Goal: Task Accomplishment & Management: Manage account settings

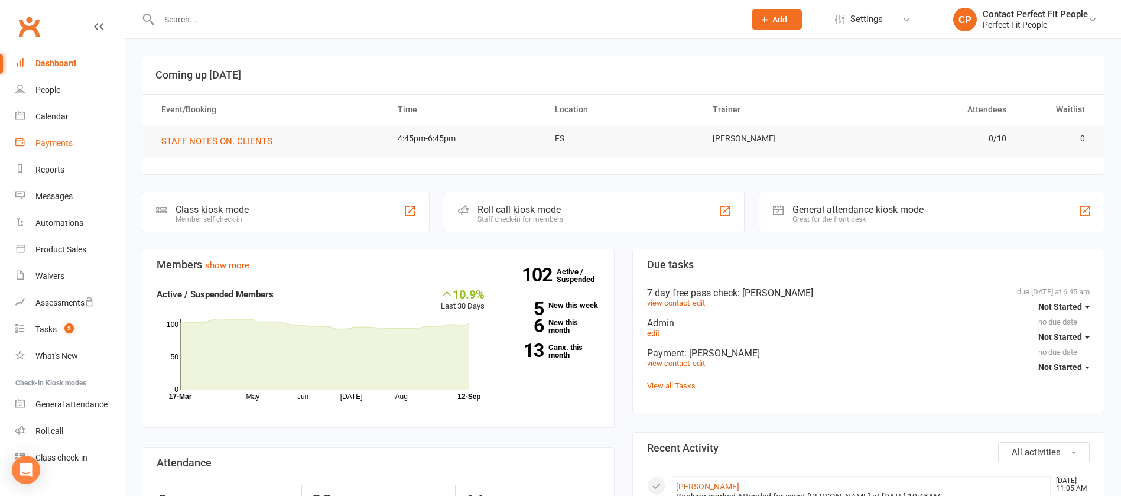
click at [59, 142] on div "Payments" at bounding box center [53, 142] width 37 height 9
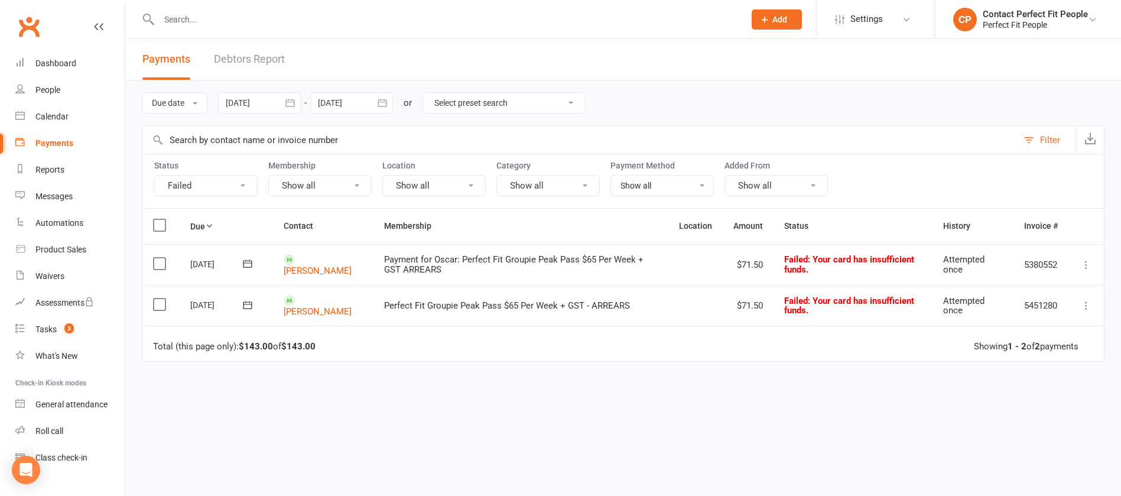
click at [249, 262] on icon at bounding box center [248, 264] width 12 height 12
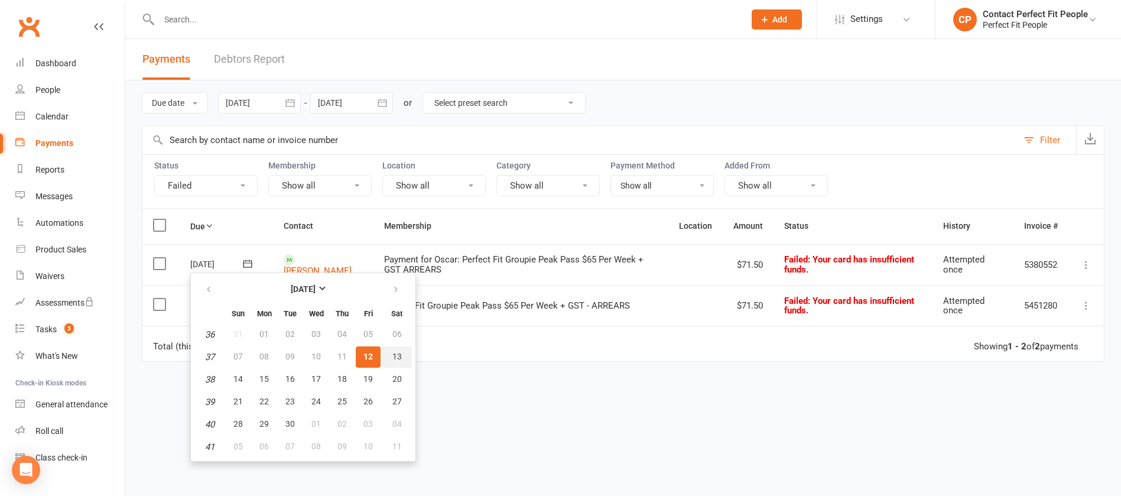
click at [396, 356] on span "13" at bounding box center [396, 356] width 9 height 9
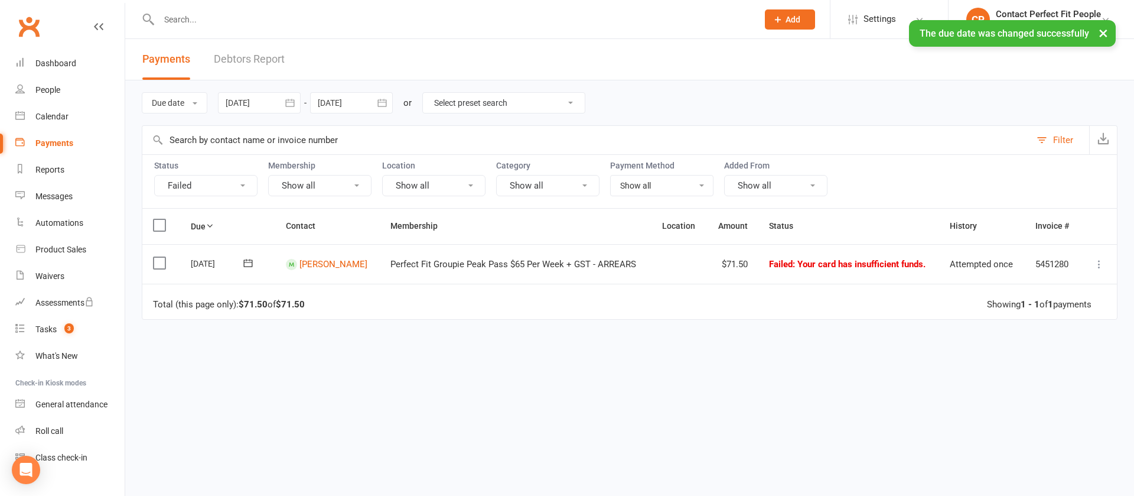
click at [252, 265] on icon at bounding box center [248, 263] width 12 height 12
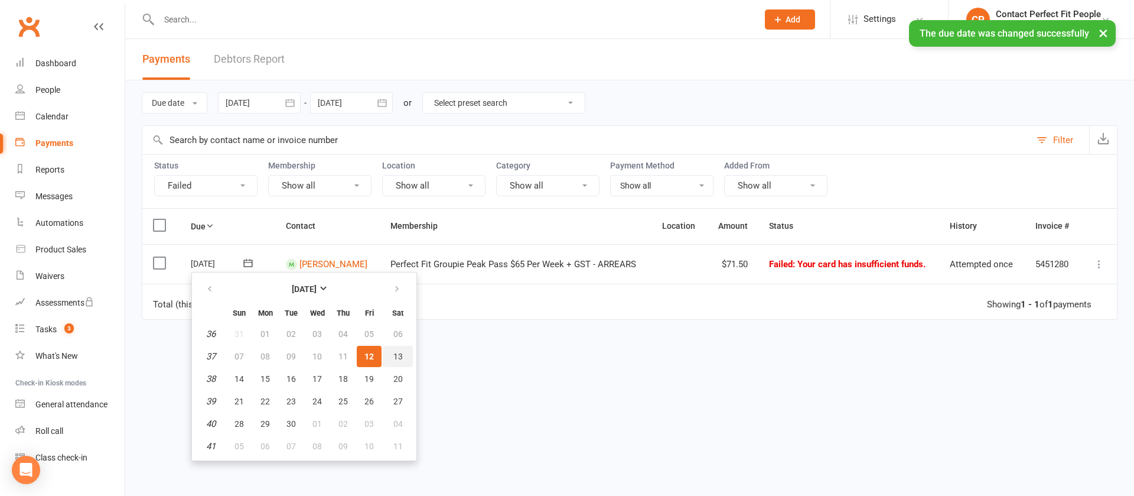
click at [402, 350] on button "13" at bounding box center [398, 356] width 30 height 21
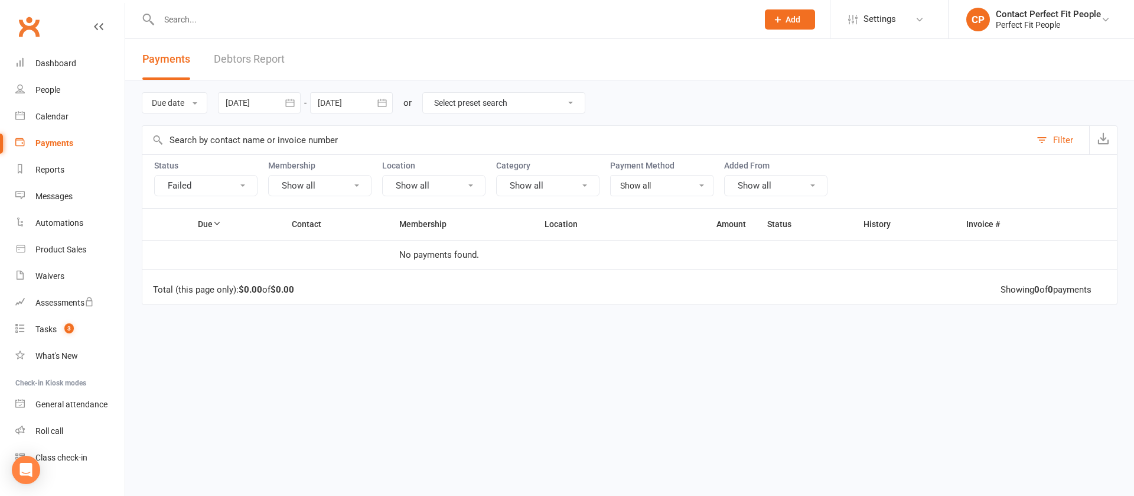
click at [270, 21] on input "text" at bounding box center [452, 19] width 594 height 17
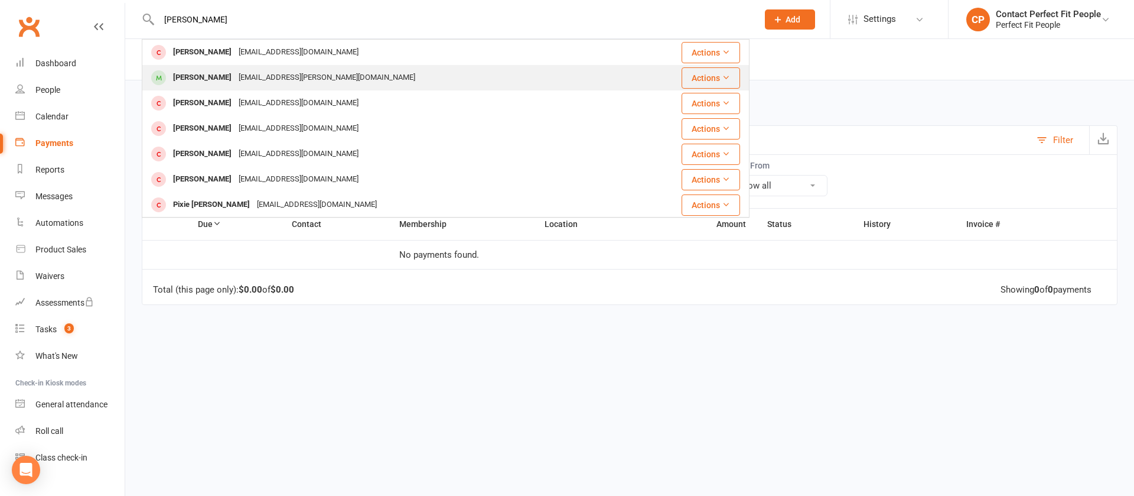
type input "[PERSON_NAME]"
click at [186, 78] on div "[PERSON_NAME]" at bounding box center [203, 77] width 66 height 17
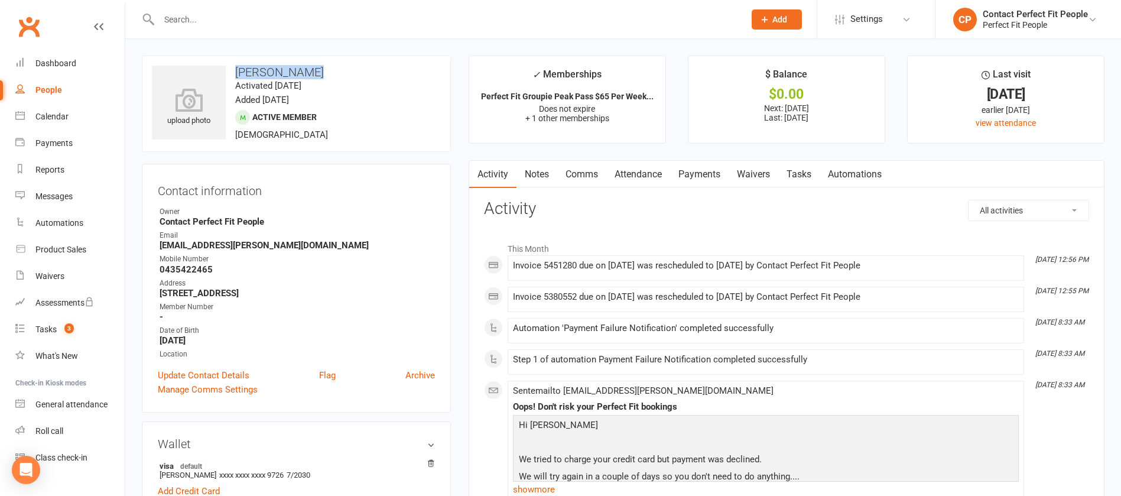
drag, startPoint x: 235, startPoint y: 67, endPoint x: 313, endPoint y: 76, distance: 78.6
click at [313, 76] on h3 "[PERSON_NAME]" at bounding box center [296, 72] width 289 height 13
copy h3 "[PERSON_NAME]"
drag, startPoint x: 513, startPoint y: 264, endPoint x: 792, endPoint y: 265, distance: 278.3
click at [792, 265] on div "Invoice 5451280 due on [DATE] was rescheduled to [DATE] by Contact Perfect Fit …" at bounding box center [766, 266] width 506 height 10
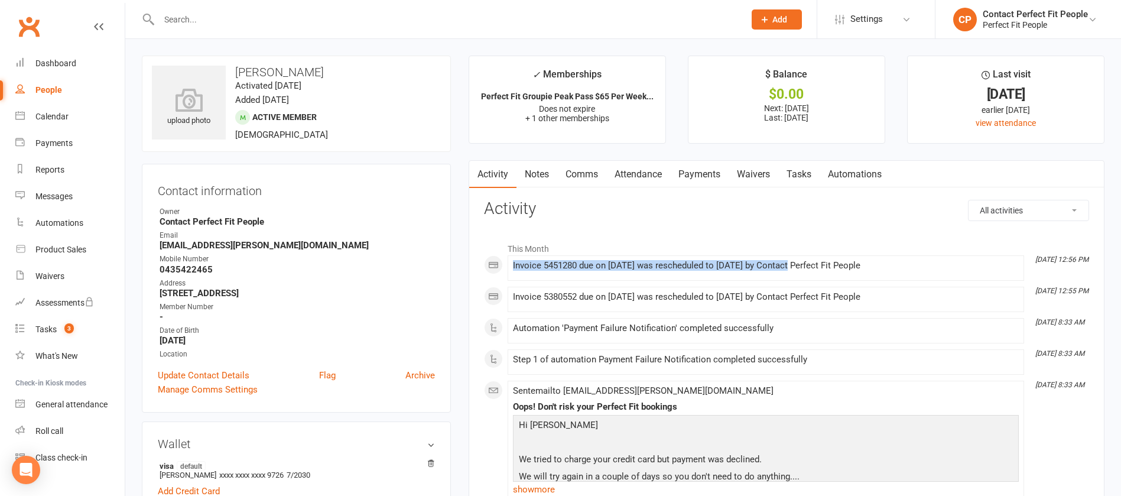
copy div "Invoice 5451280 due on [DATE] was rescheduled to [DATE]"
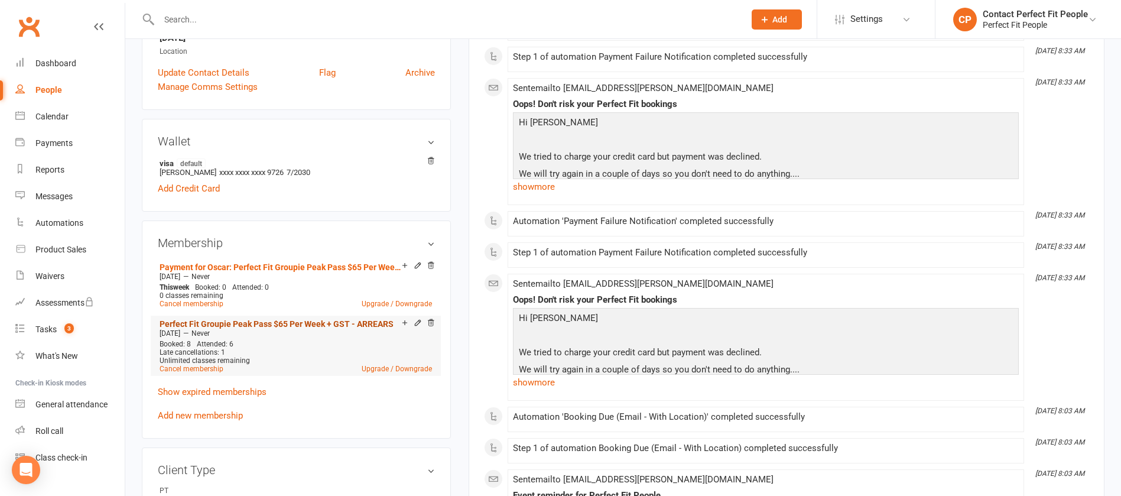
scroll to position [354, 0]
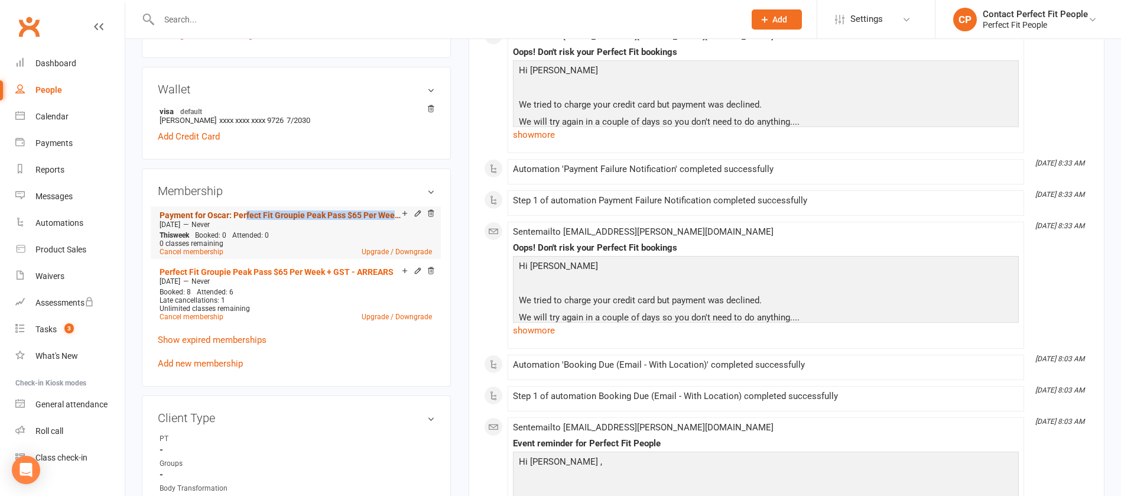
drag, startPoint x: 151, startPoint y: 219, endPoint x: 247, endPoint y: 213, distance: 96.5
click at [247, 213] on div "Membership Payment for Oscar: Perfect Fit Groupie Peak Pass $65 Per Week + GST …" at bounding box center [296, 277] width 309 height 218
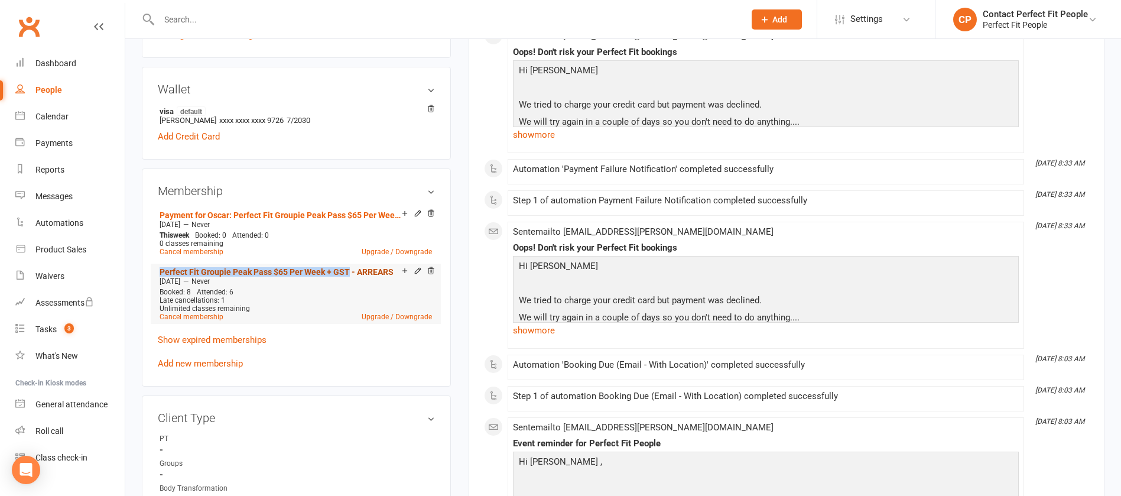
drag, startPoint x: 232, startPoint y: 266, endPoint x: 348, endPoint y: 269, distance: 116.4
click at [348, 269] on div "Membership Payment for Oscar: Perfect Fit Groupie Peak Pass $65 Per Week + GST …" at bounding box center [296, 277] width 309 height 218
copy link "Perfect Fit Groupie Peak Pass $65 Per Week + GST"
click at [297, 21] on input "text" at bounding box center [445, 19] width 581 height 17
paste input "[PERSON_NAME]"
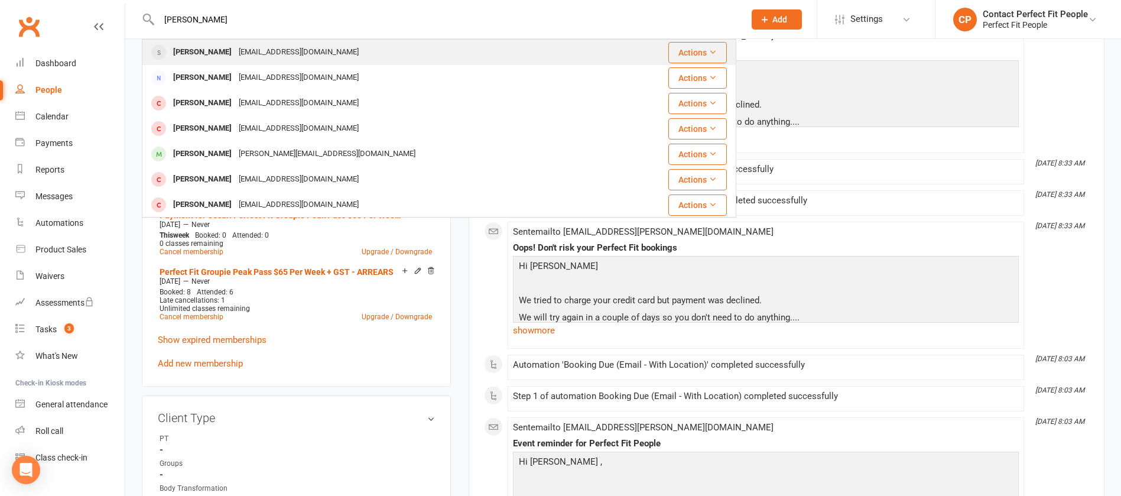
type input "[PERSON_NAME]"
click at [240, 49] on div "[EMAIL_ADDRESS][DOMAIN_NAME]" at bounding box center [298, 52] width 127 height 17
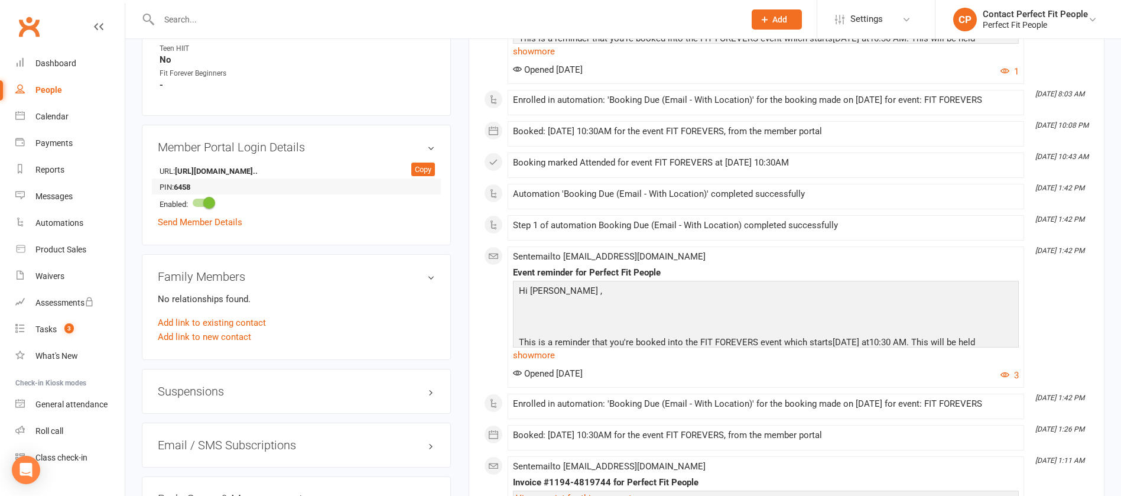
scroll to position [798, 0]
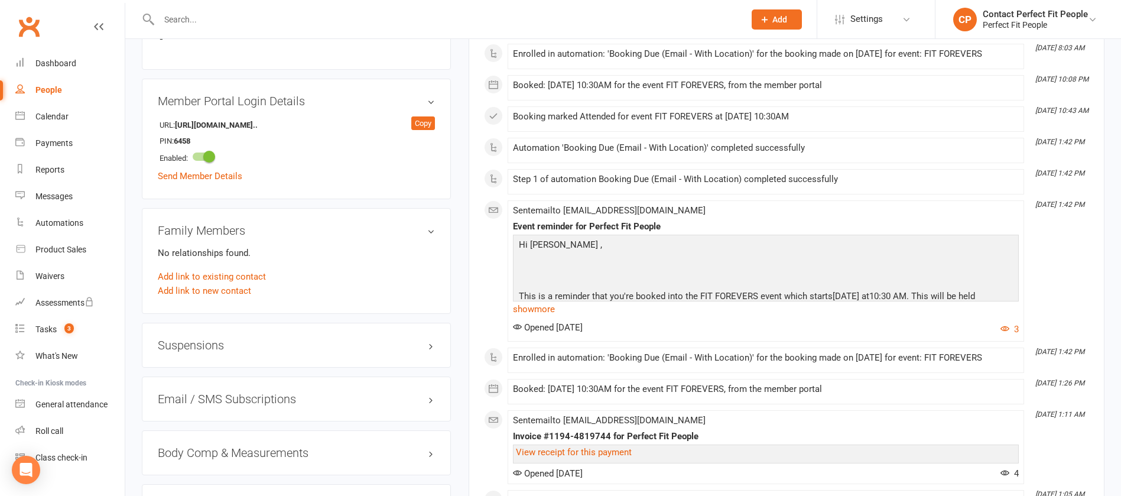
click at [184, 351] on div "Suspensions" at bounding box center [296, 345] width 309 height 45
click at [245, 344] on h3 "Suspensions" at bounding box center [296, 345] width 277 height 13
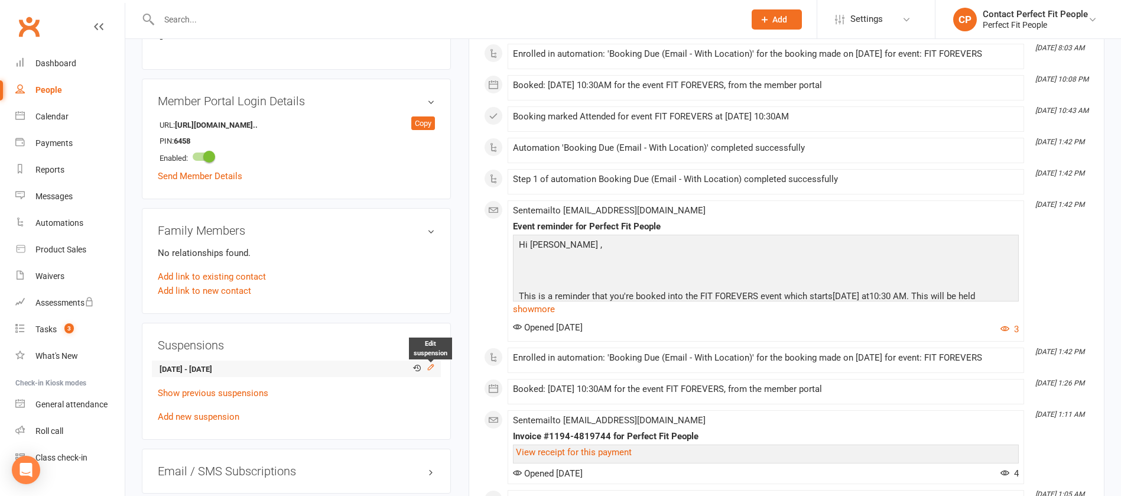
click at [430, 366] on icon at bounding box center [431, 367] width 8 height 8
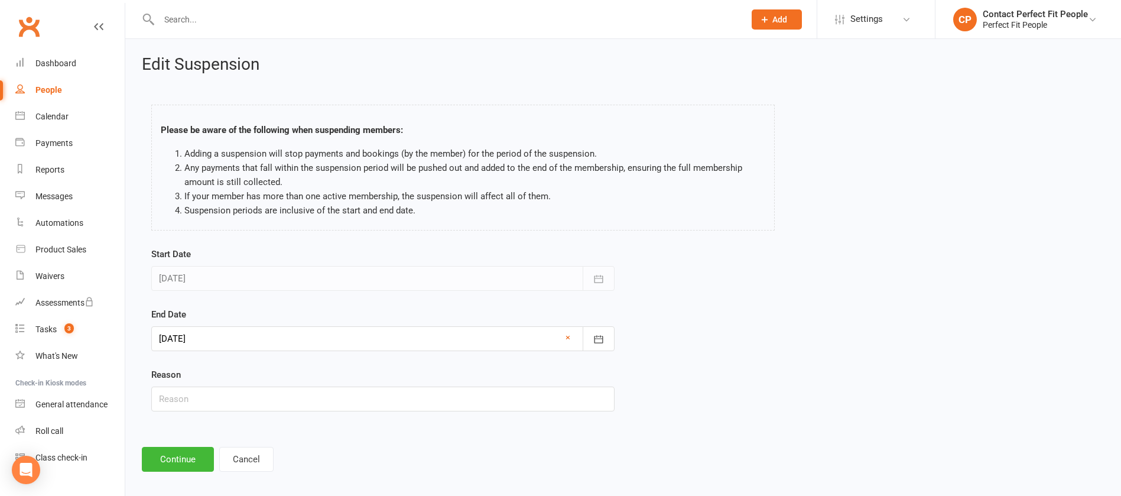
click at [219, 346] on div at bounding box center [382, 338] width 463 height 25
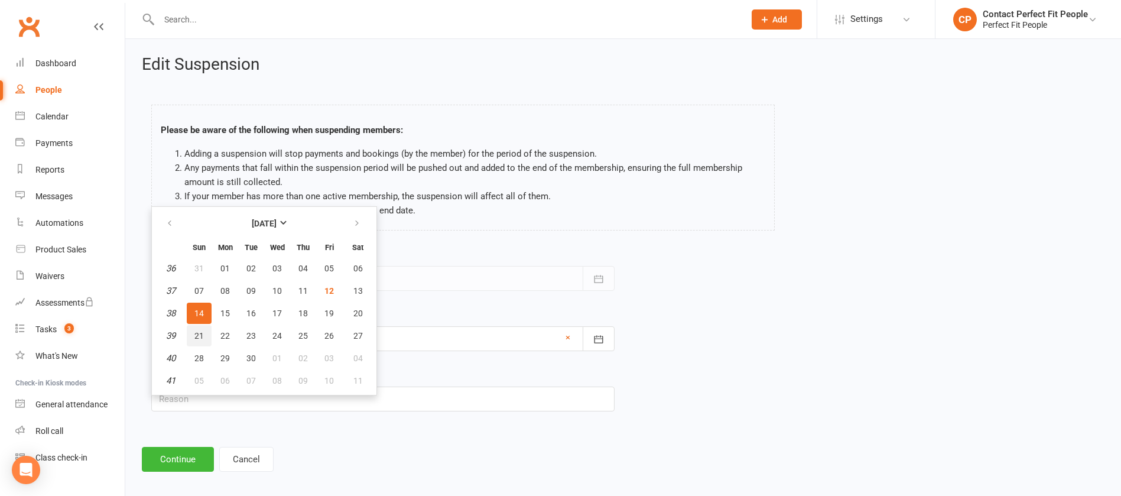
click at [197, 334] on span "21" at bounding box center [198, 335] width 9 height 9
type input "[DATE]"
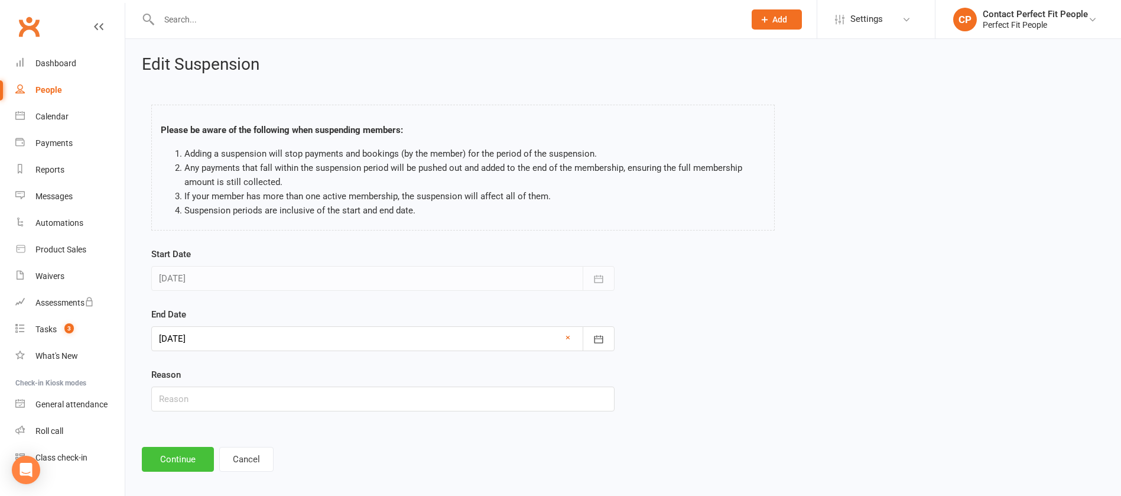
click at [178, 455] on button "Continue" at bounding box center [178, 459] width 72 height 25
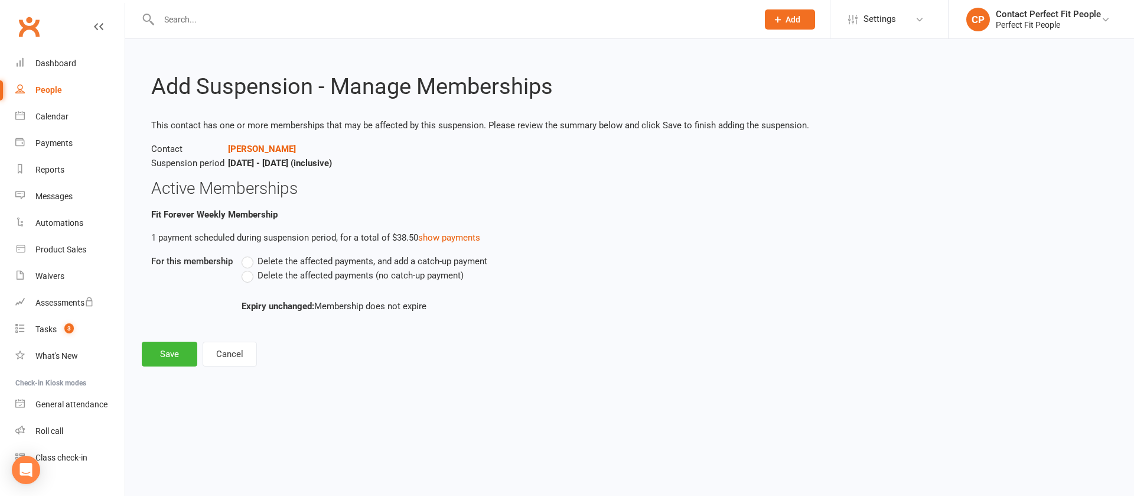
click at [300, 275] on span "Delete the affected payments (no catch-up payment)" at bounding box center [361, 274] width 206 height 12
click at [249, 268] on input "Delete the affected payments (no catch-up payment)" at bounding box center [246, 268] width 8 height 0
click at [188, 354] on button "Save" at bounding box center [170, 353] width 56 height 25
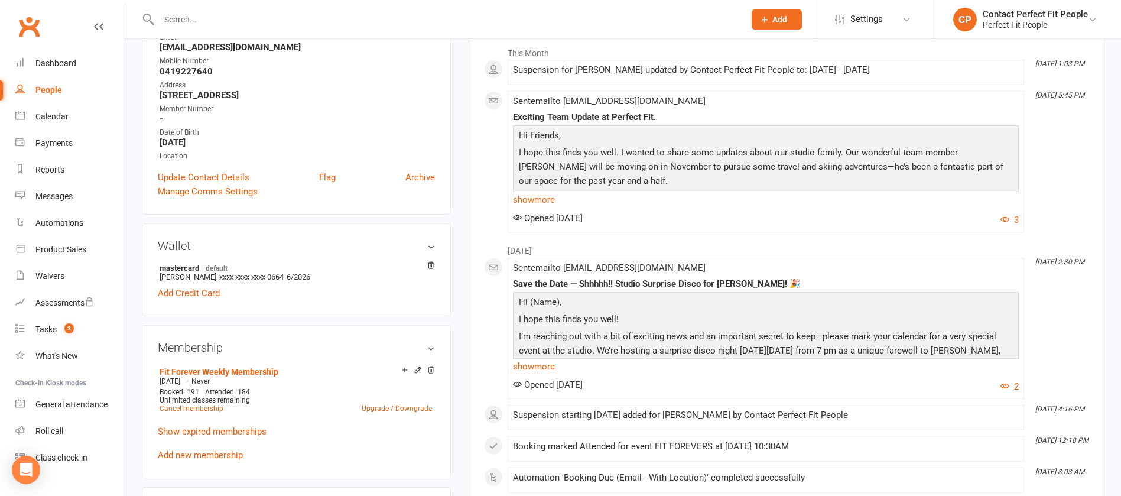
scroll to position [89, 0]
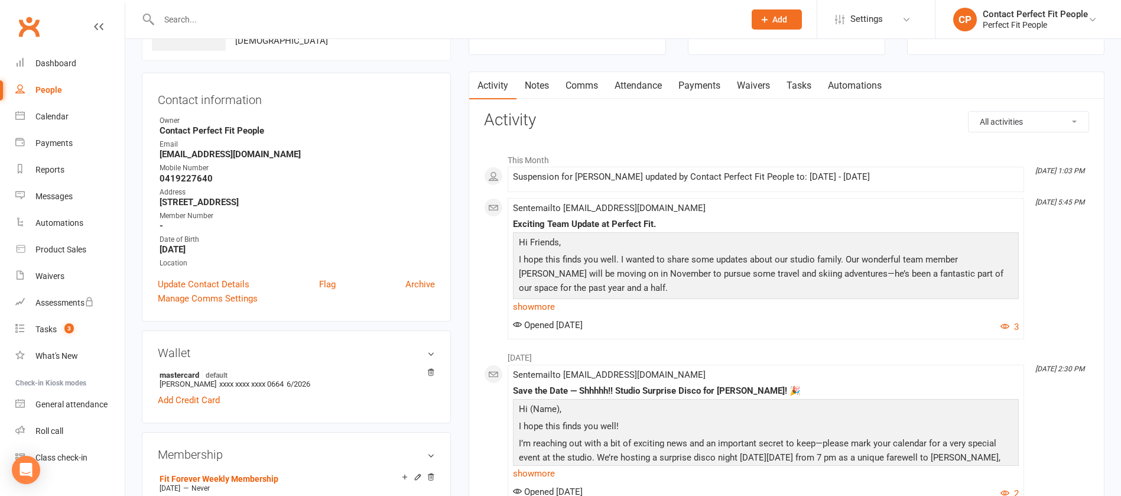
drag, startPoint x: 513, startPoint y: 176, endPoint x: 904, endPoint y: 183, distance: 391.7
click at [904, 183] on div "Suspension for [PERSON_NAME] updated by Contact Perfect Fit People to: [DATE] -…" at bounding box center [766, 179] width 506 height 15
copy div "Suspension for [PERSON_NAME] updated by Contact Perfect Fit People to: [DATE] -…"
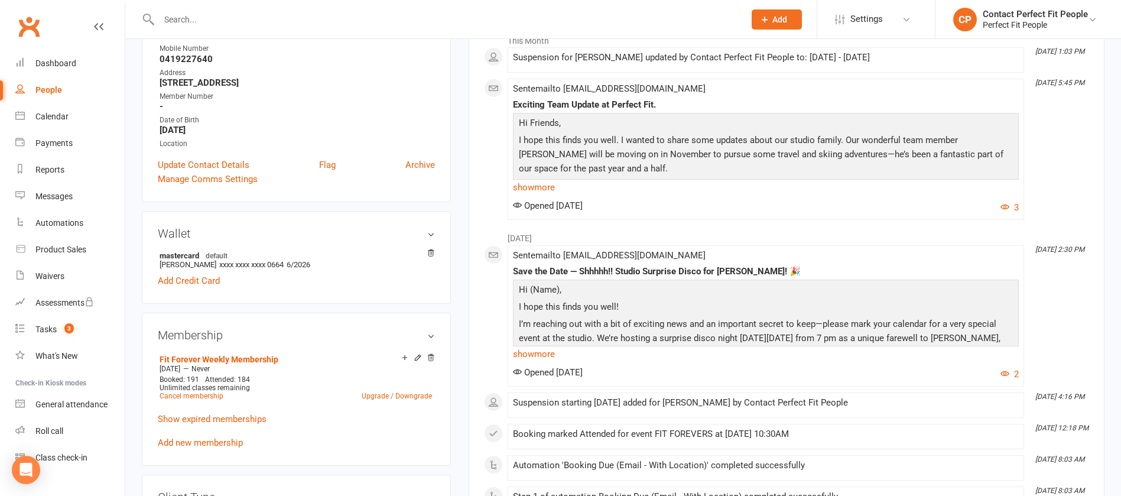
scroll to position [266, 0]
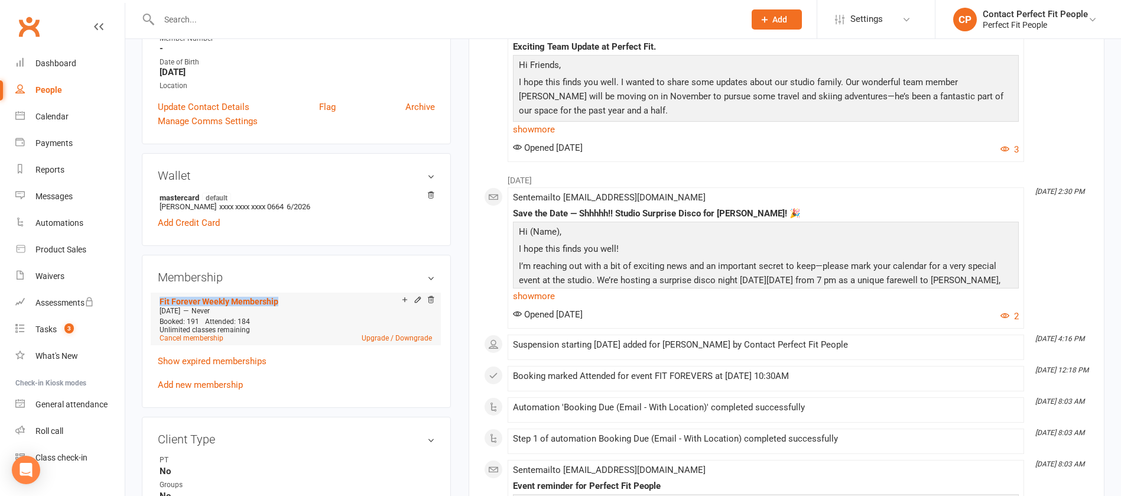
drag, startPoint x: 158, startPoint y: 299, endPoint x: 284, endPoint y: 302, distance: 125.9
click at [284, 302] on li "Fit Forever Weekly Membership [DATE] — Never Booked: 191 Attended: 184 Unlimite…" at bounding box center [296, 318] width 278 height 52
click at [284, 302] on div "Fit Forever Weekly Membership" at bounding box center [281, 300] width 242 height 10
drag, startPoint x: 285, startPoint y: 301, endPoint x: 154, endPoint y: 299, distance: 131.2
click at [154, 299] on div "Membership Fit Forever Weekly Membership [DATE] — Never Booked: 191 Attended: 1…" at bounding box center [296, 331] width 309 height 152
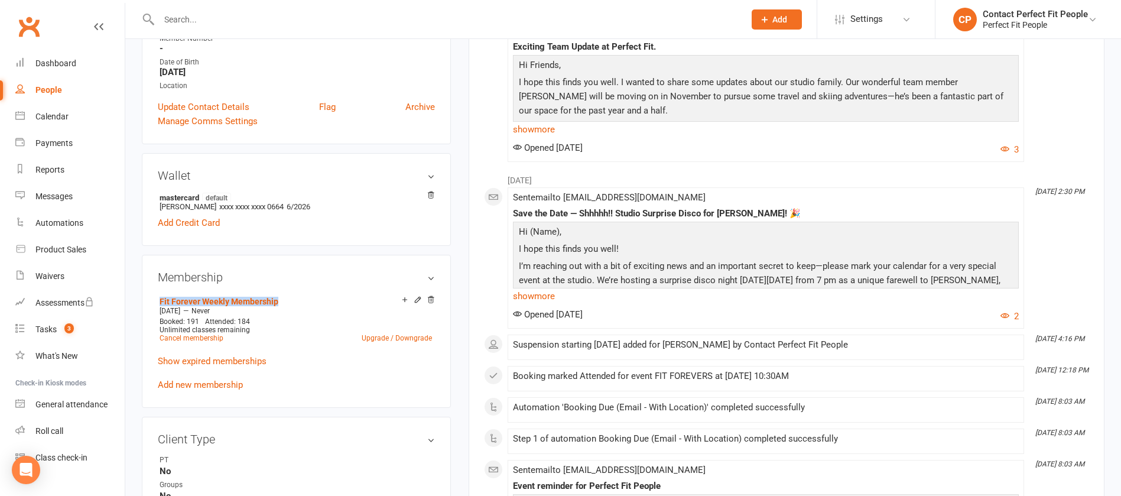
copy link "Fit Forever Weekly Membership"
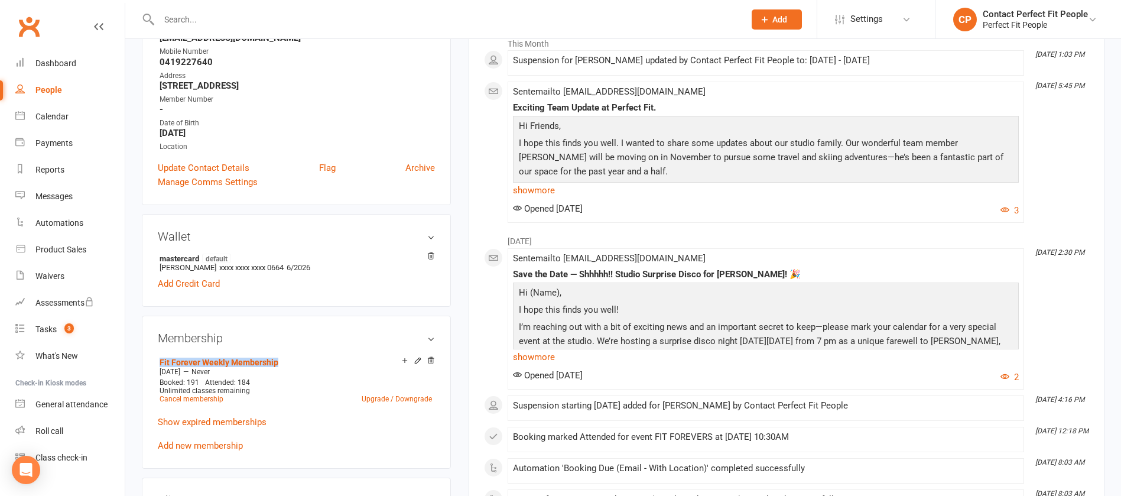
scroll to position [177, 0]
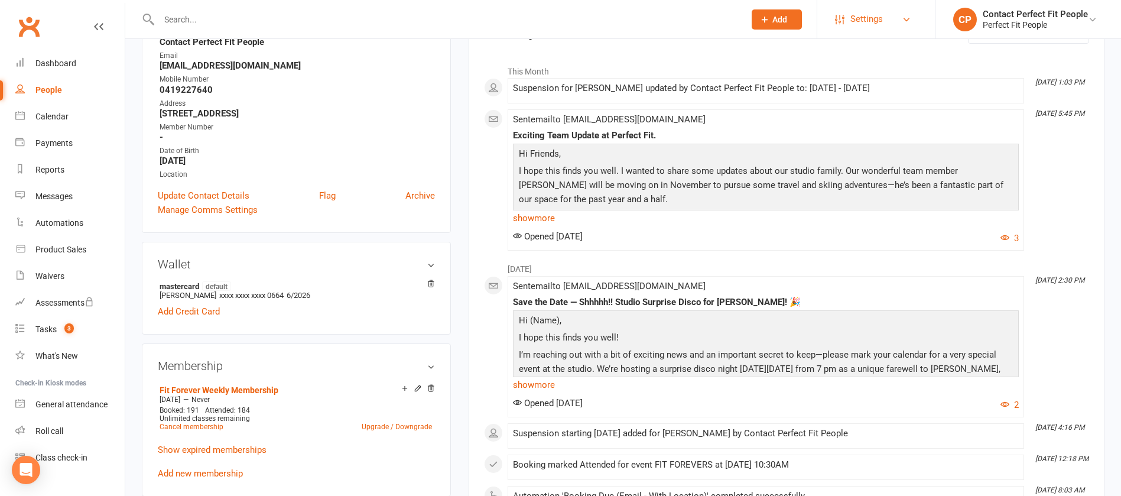
click at [881, 18] on span "Settings" at bounding box center [866, 19] width 32 height 27
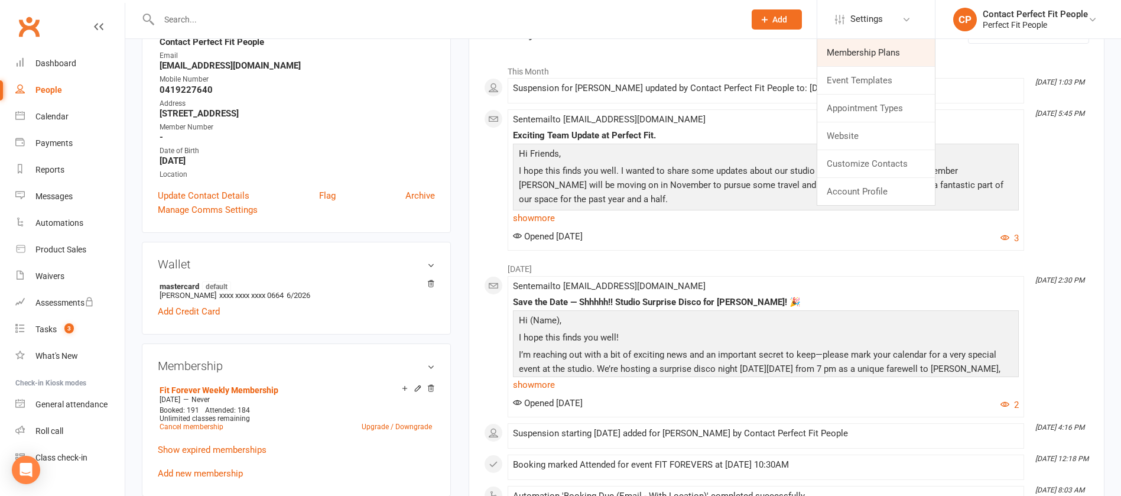
click at [881, 52] on link "Membership Plans" at bounding box center [876, 52] width 118 height 27
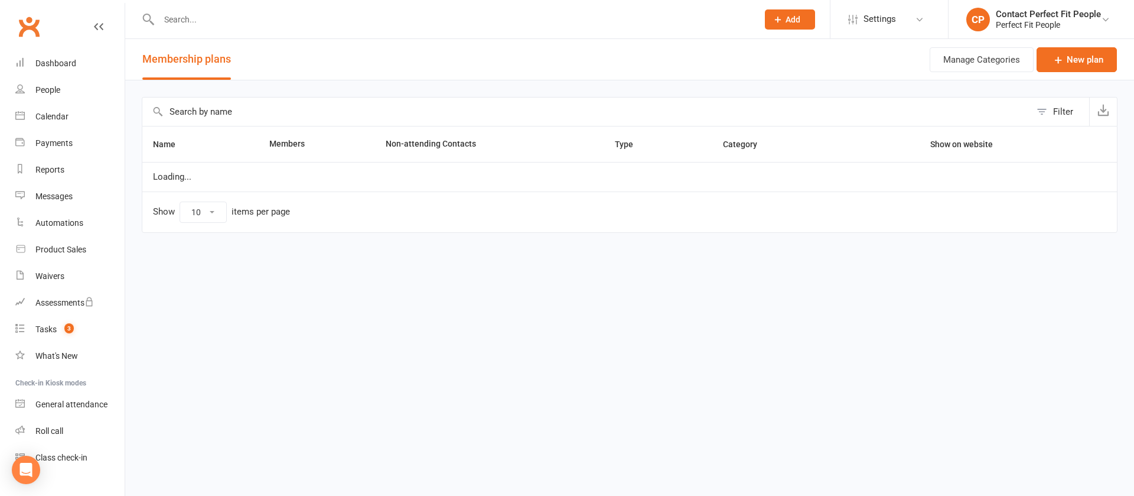
select select "100"
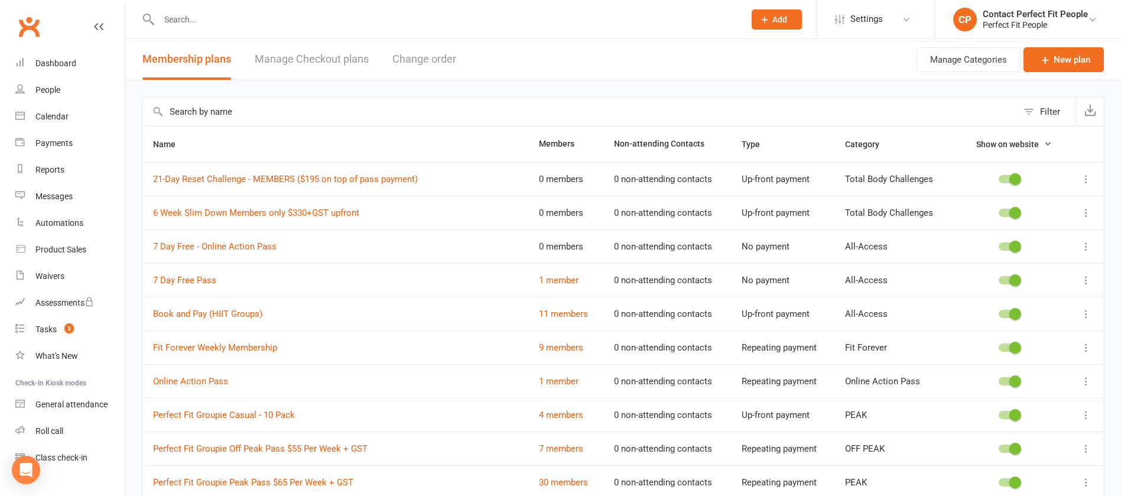
click at [301, 111] on input "text" at bounding box center [579, 111] width 875 height 28
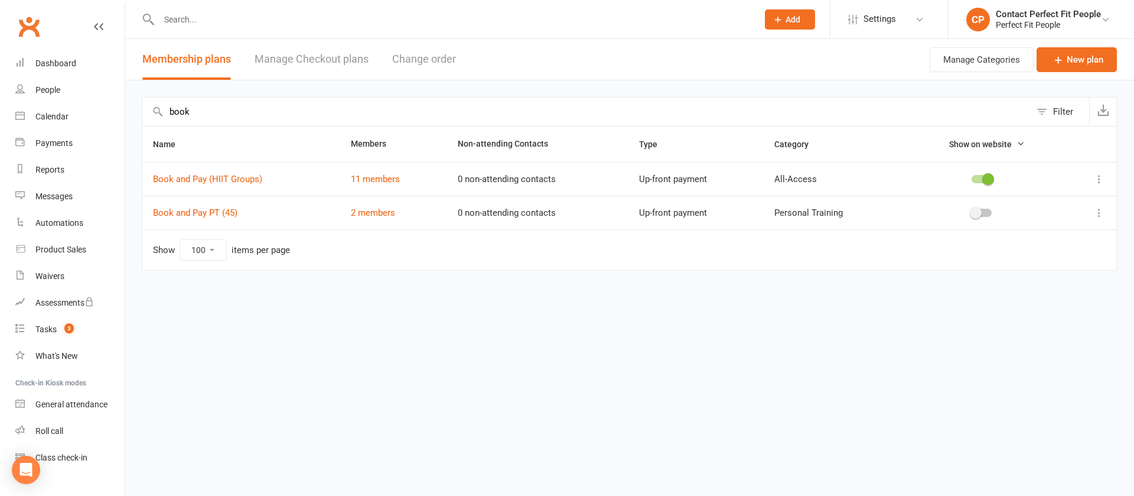
type input "book"
click at [1108, 210] on td at bounding box center [1090, 213] width 54 height 34
click at [1100, 211] on icon at bounding box center [1100, 213] width 12 height 12
click at [1046, 233] on link "Edit" at bounding box center [1047, 236] width 117 height 24
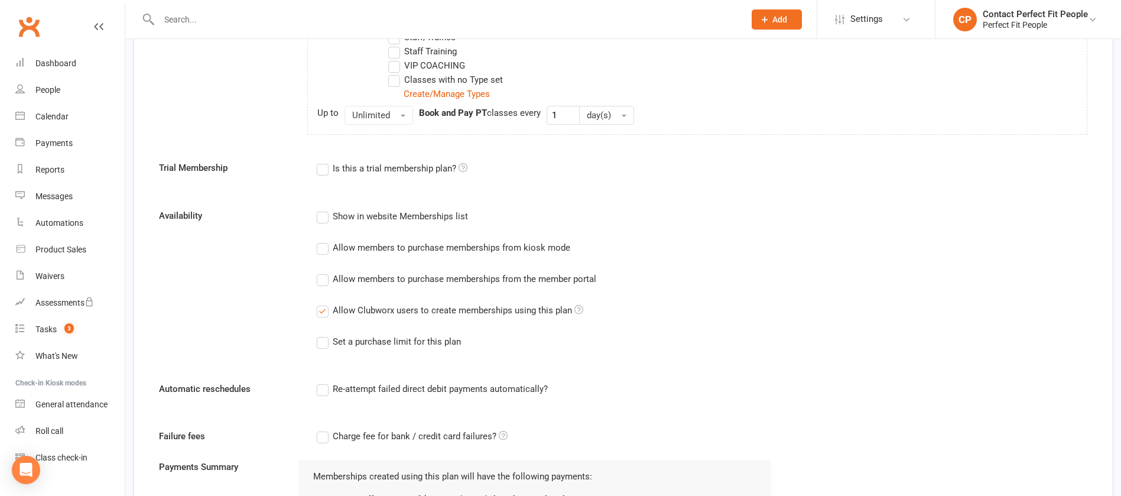
scroll to position [709, 0]
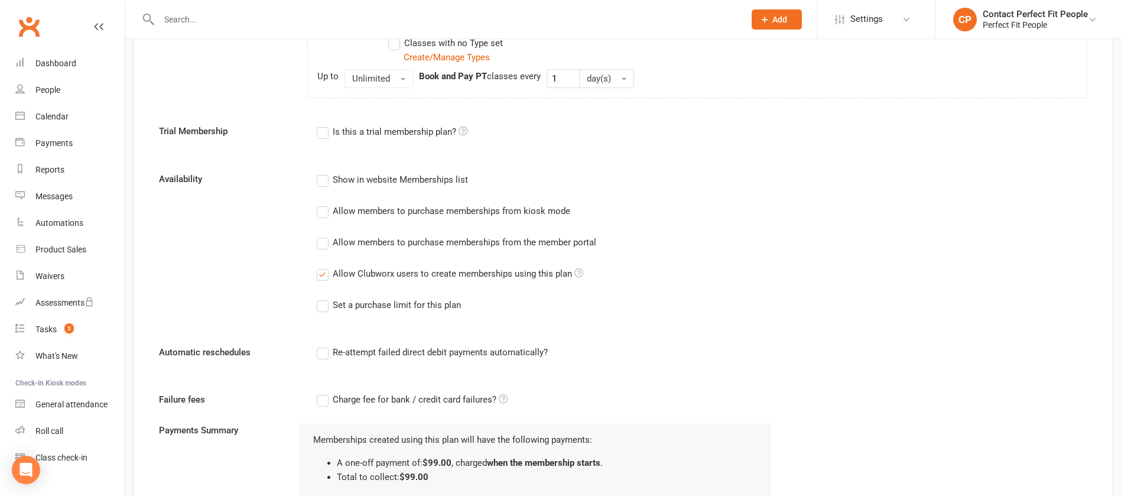
click at [324, 240] on label "Allow members to purchase memberships from the member portal" at bounding box center [456, 242] width 279 height 14
click at [324, 235] on input "Allow members to purchase memberships from the member portal" at bounding box center [321, 235] width 8 height 0
click at [317, 351] on label "Re-attempt failed direct debit payments automatically?" at bounding box center [432, 352] width 231 height 14
click at [317, 345] on input "Re-attempt failed direct debit payments automatically?" at bounding box center [321, 345] width 8 height 0
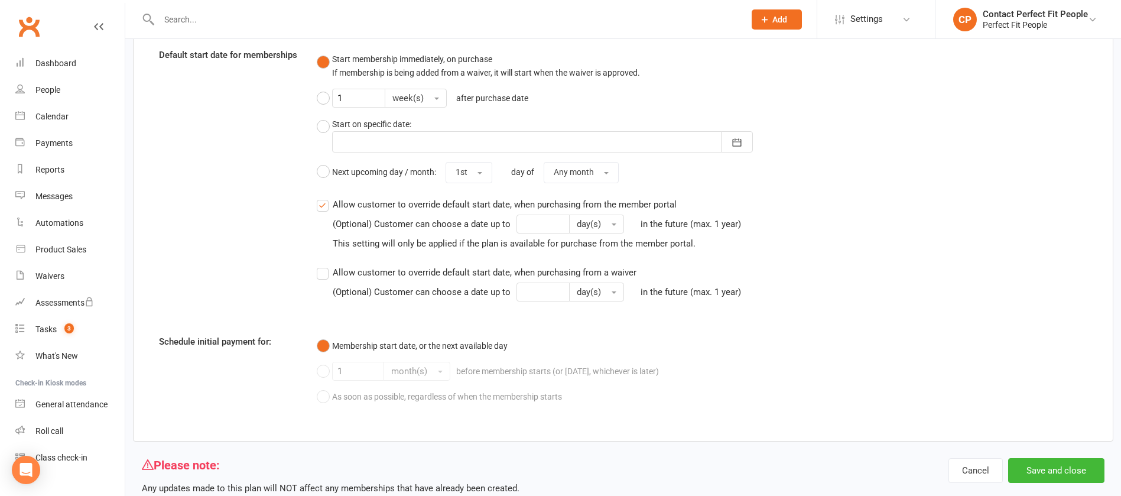
scroll to position [1261, 0]
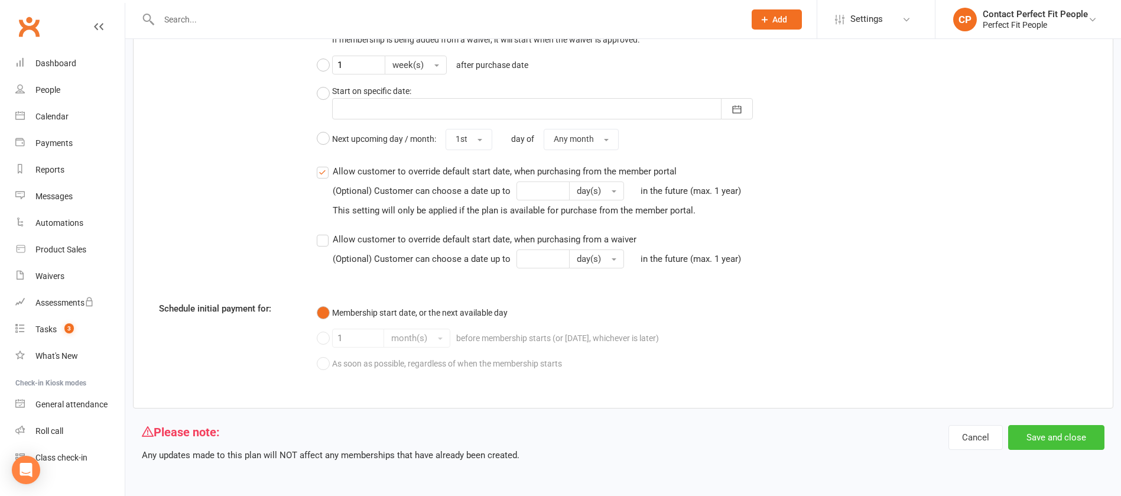
click at [1044, 435] on button "Save and close" at bounding box center [1056, 437] width 96 height 25
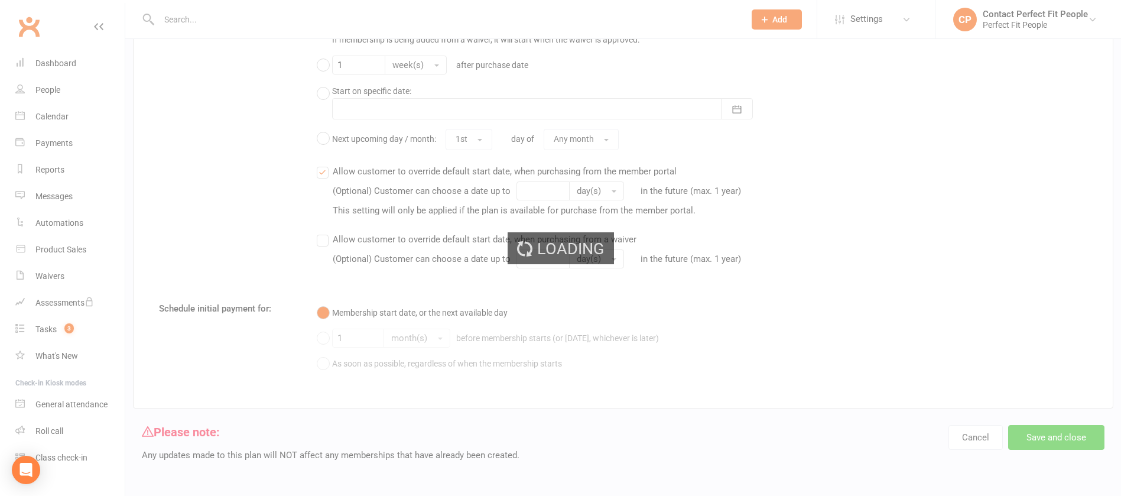
select select "100"
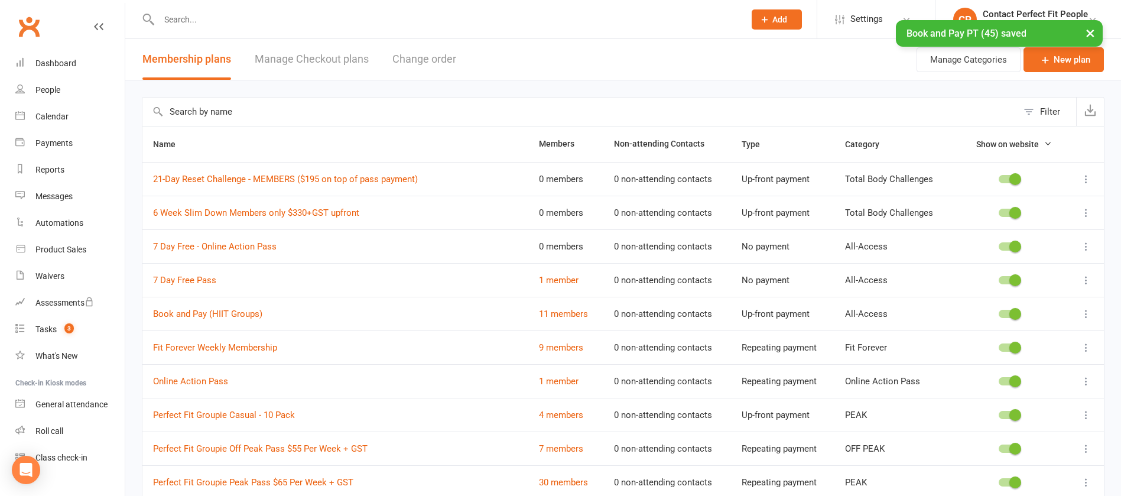
click at [218, 10] on div at bounding box center [439, 19] width 594 height 38
click at [213, 20] on div "× Book and Pay PT (45) saved" at bounding box center [552, 20] width 1105 height 0
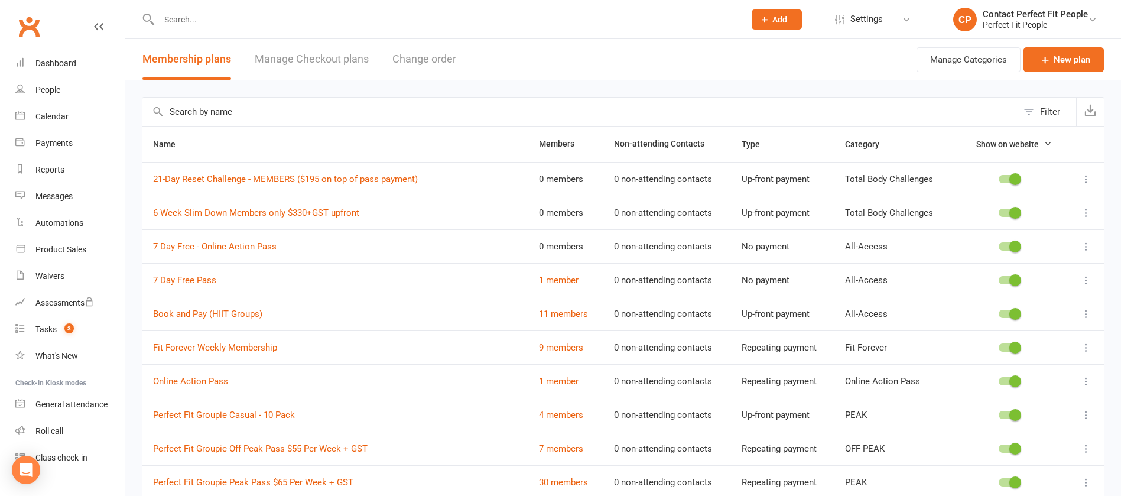
click at [207, 18] on input "text" at bounding box center [445, 19] width 581 height 17
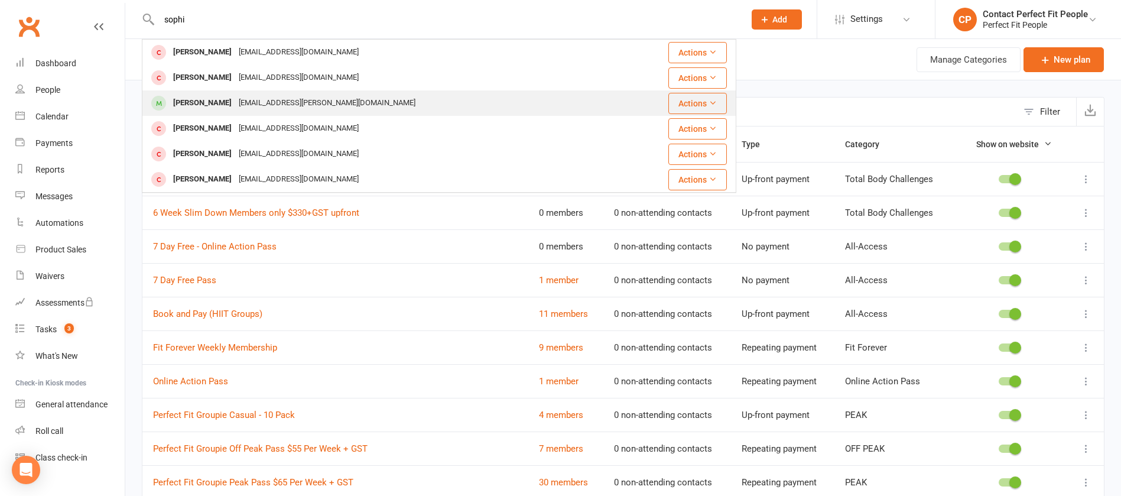
type input "sophi"
click at [219, 106] on div "[PERSON_NAME]" at bounding box center [203, 103] width 66 height 17
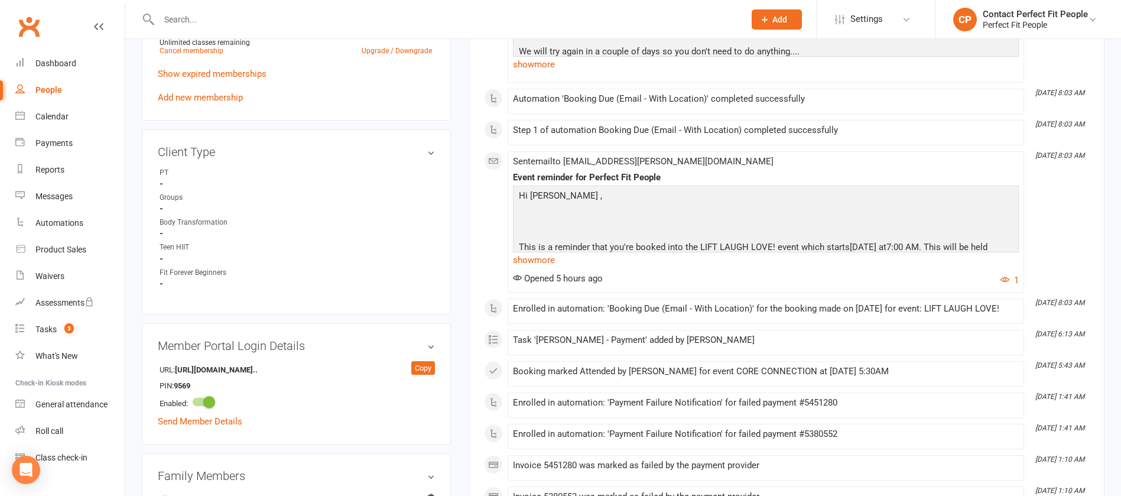
scroll to position [886, 0]
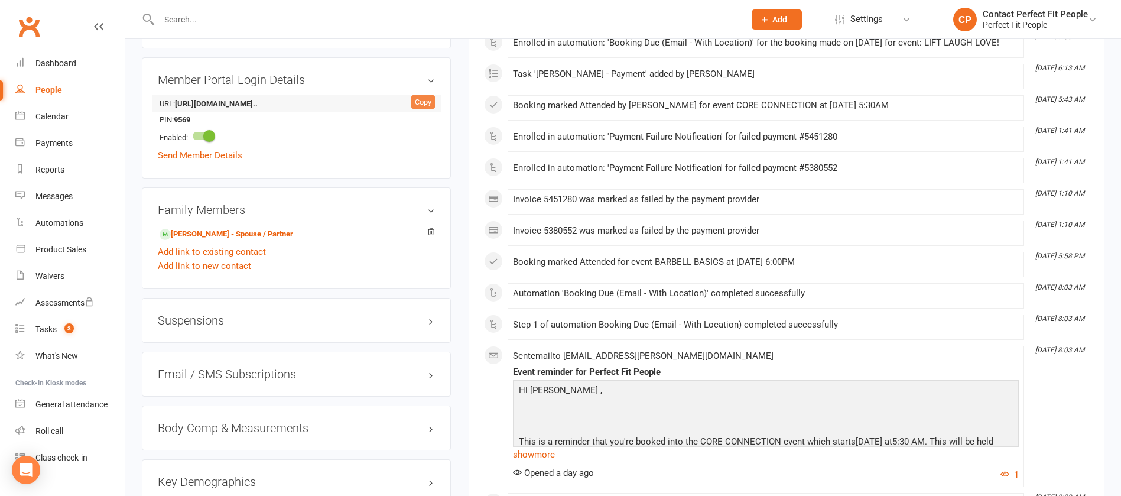
click at [421, 106] on div "Copy" at bounding box center [423, 102] width 24 height 14
click at [60, 326] on count-badge "3" at bounding box center [65, 328] width 15 height 9
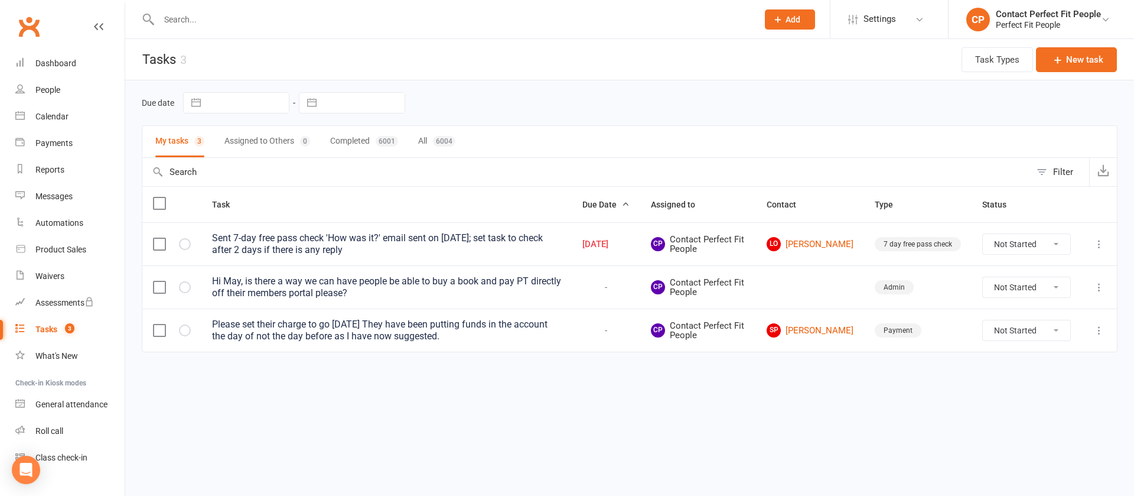
click at [1042, 285] on select "Not Started In Progress Waiting Complete" at bounding box center [1026, 287] width 87 height 20
click at [983, 277] on select "Not Started In Progress Waiting Complete" at bounding box center [1026, 287] width 87 height 20
select select "unstarted"
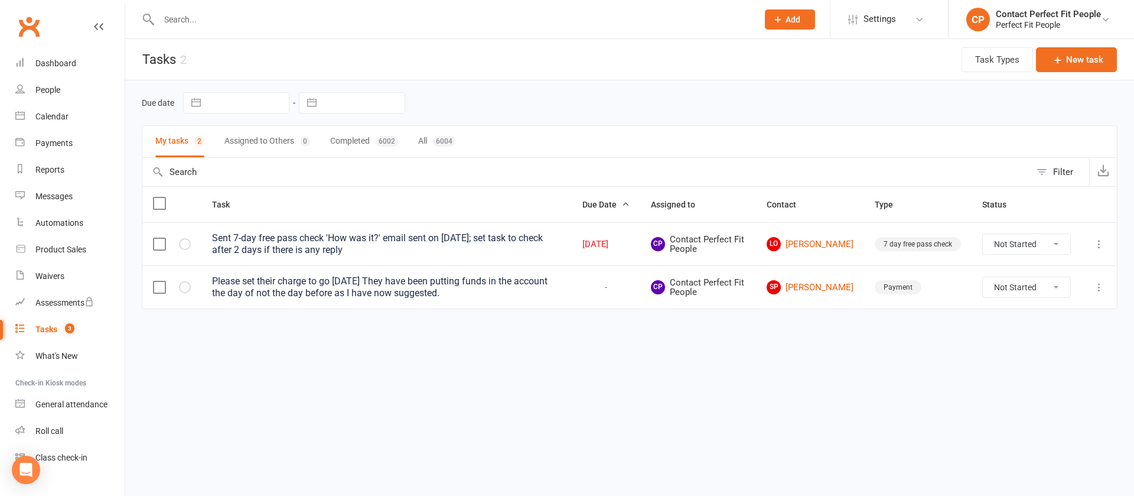
click at [1021, 287] on select "Not Started In Progress Waiting Complete" at bounding box center [1026, 287] width 87 height 20
click at [983, 277] on select "Not Started In Progress Waiting Complete" at bounding box center [1026, 287] width 87 height 20
select select "unstarted"
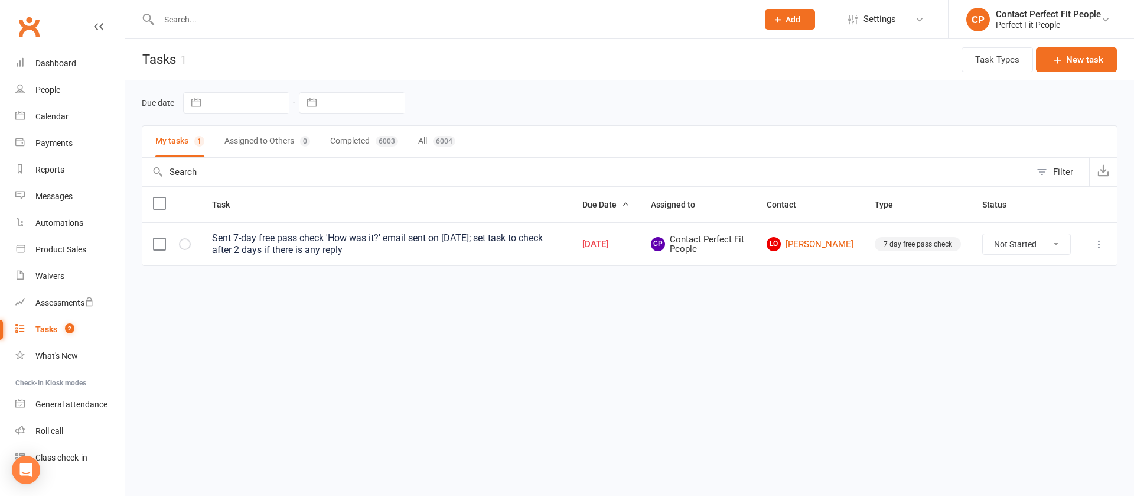
click at [1099, 243] on icon at bounding box center [1100, 244] width 12 height 12
click at [1052, 290] on link "Edit" at bounding box center [1047, 290] width 117 height 24
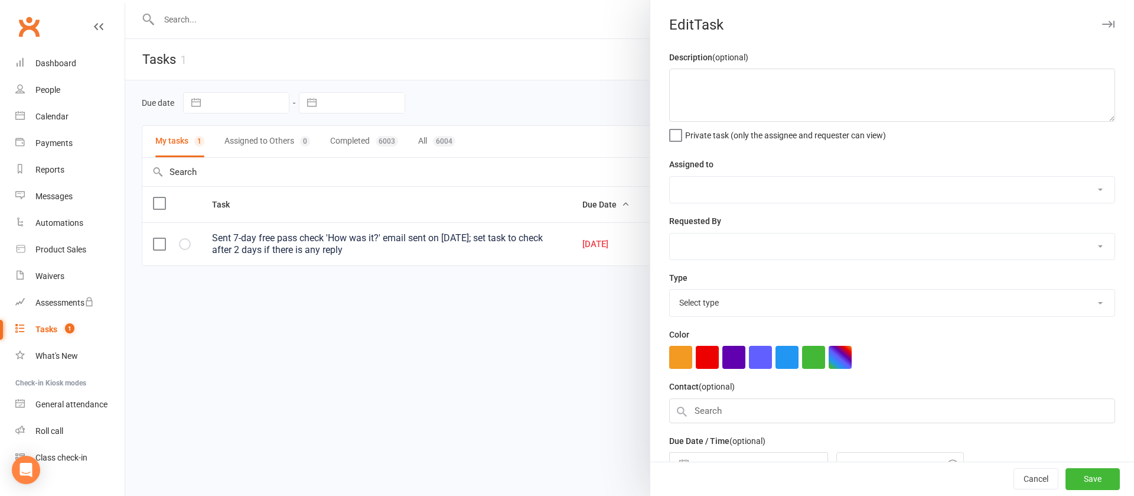
type textarea "Sent 7-day free pass check 'How was it?' email sent on [DATE]; set task to chec…"
select select "2465"
type input "[DATE]"
type input "8:45am"
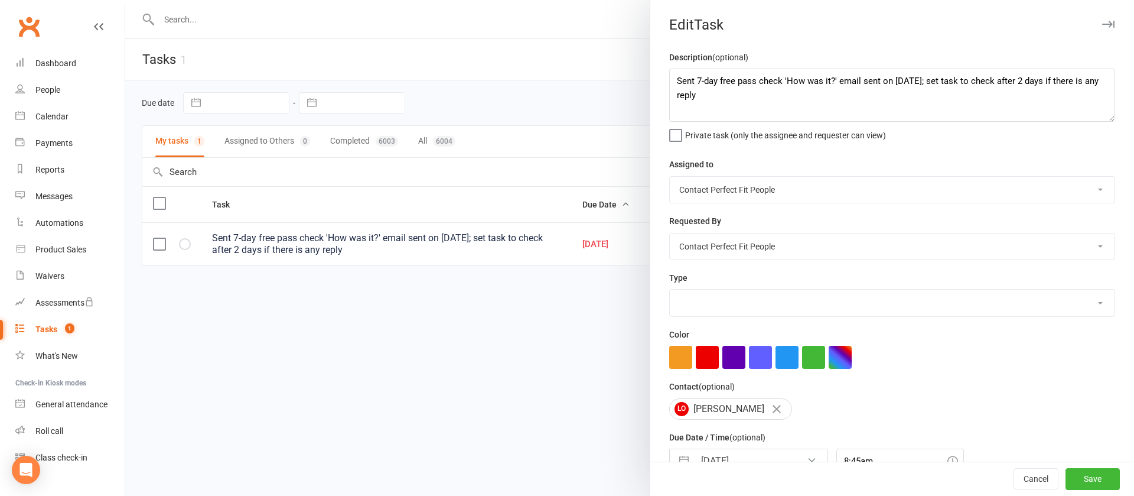
select select "6579"
click at [494, 289] on div at bounding box center [629, 248] width 1009 height 496
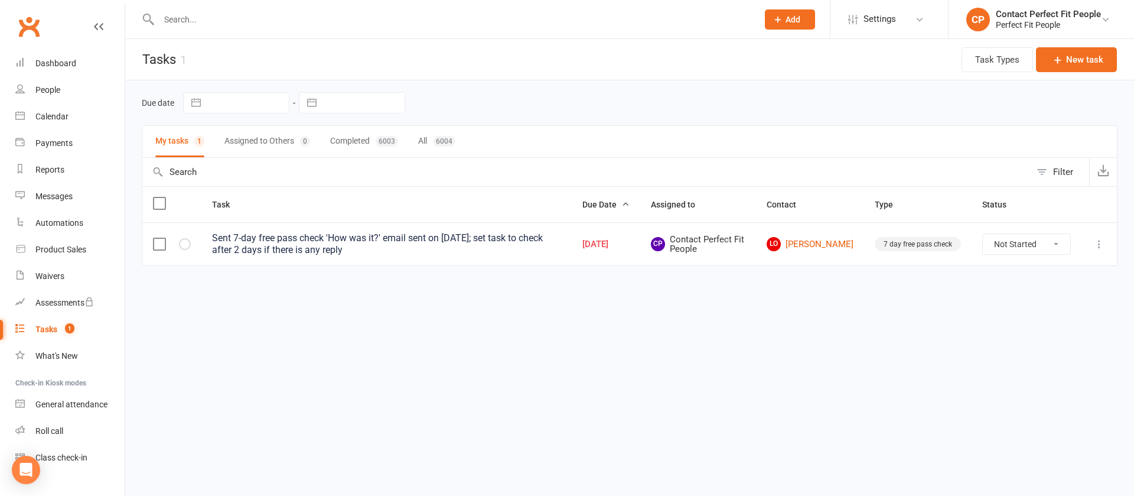
click at [1102, 241] on icon at bounding box center [1100, 244] width 12 height 12
click at [1027, 290] on link "Edit" at bounding box center [1047, 290] width 117 height 24
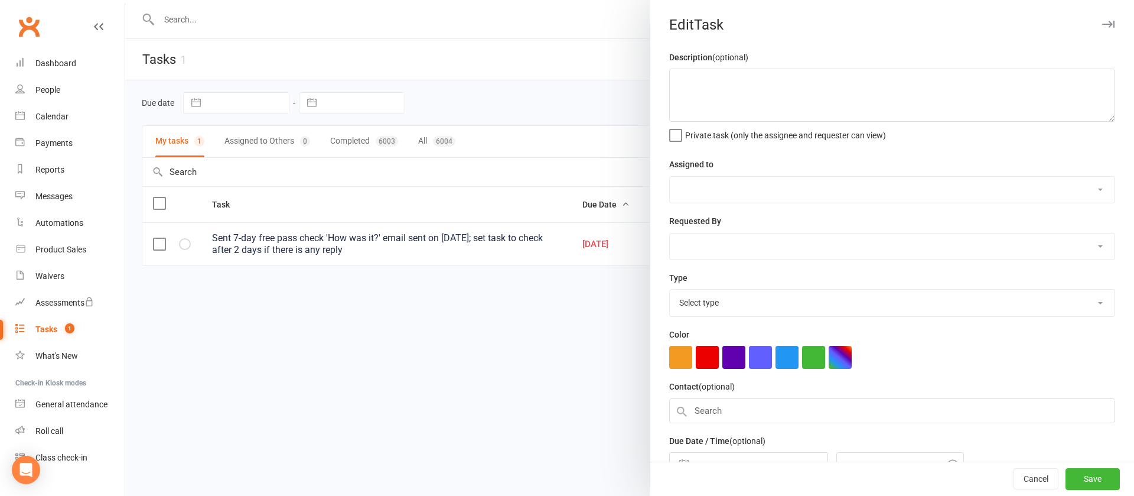
type textarea "Sent 7-day free pass check 'How was it?' email sent on [DATE]; set task to chec…"
select select "2465"
type input "[DATE]"
type input "8:45am"
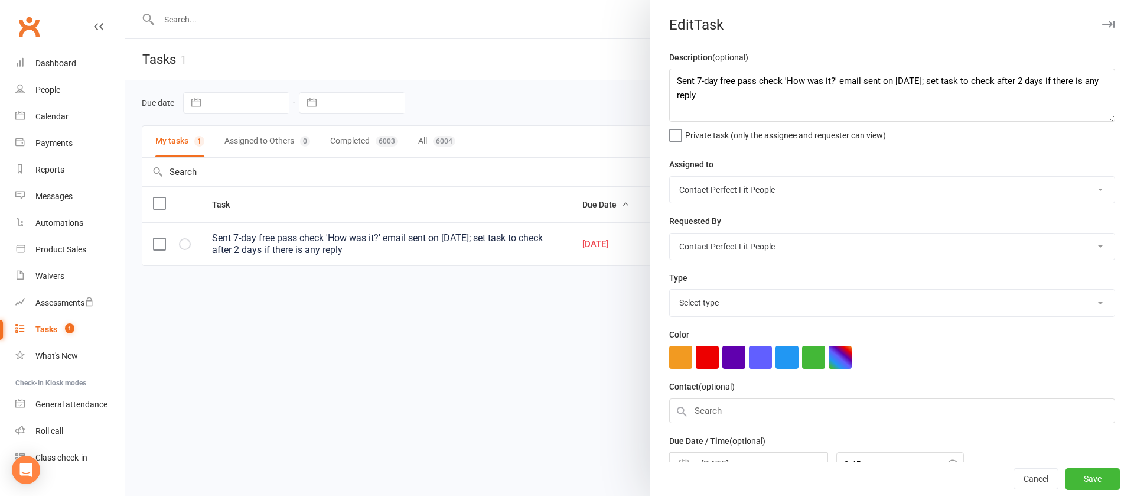
select select "6579"
drag, startPoint x: 917, startPoint y: 79, endPoint x: 941, endPoint y: 108, distance: 37.0
click at [941, 108] on textarea "Sent 7-day free pass check 'How was it?' email sent on [DATE]; set task to chec…" at bounding box center [892, 95] width 446 height 53
type textarea "Sent 7-day free pass check 'How was it?' email sent on [DATE]; no response, ple…"
click at [1068, 484] on button "Save" at bounding box center [1093, 478] width 54 height 21
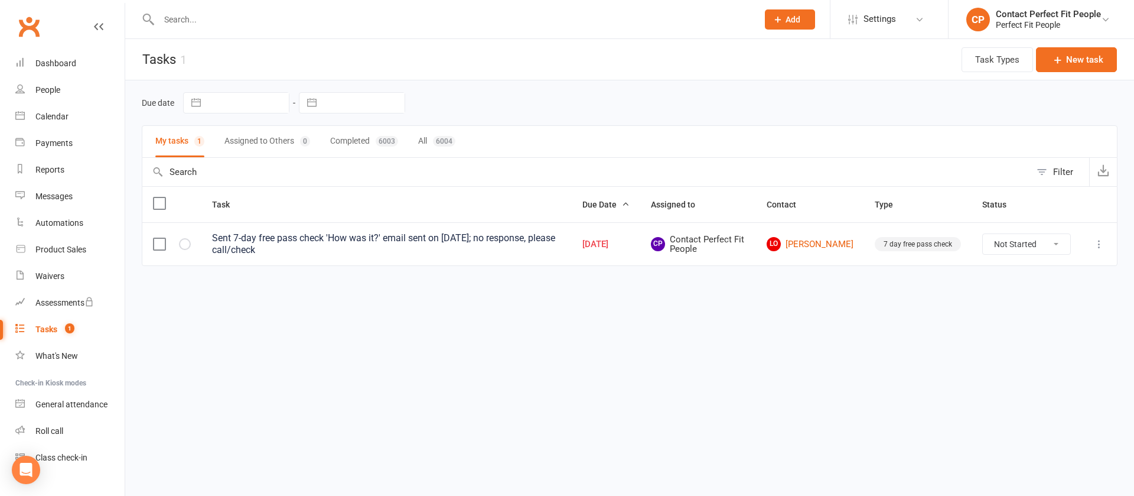
click at [529, 319] on html "Prospect Member Non-attending contact Class / event Appointment Task Membership…" at bounding box center [567, 165] width 1134 height 330
